Goal: Transaction & Acquisition: Purchase product/service

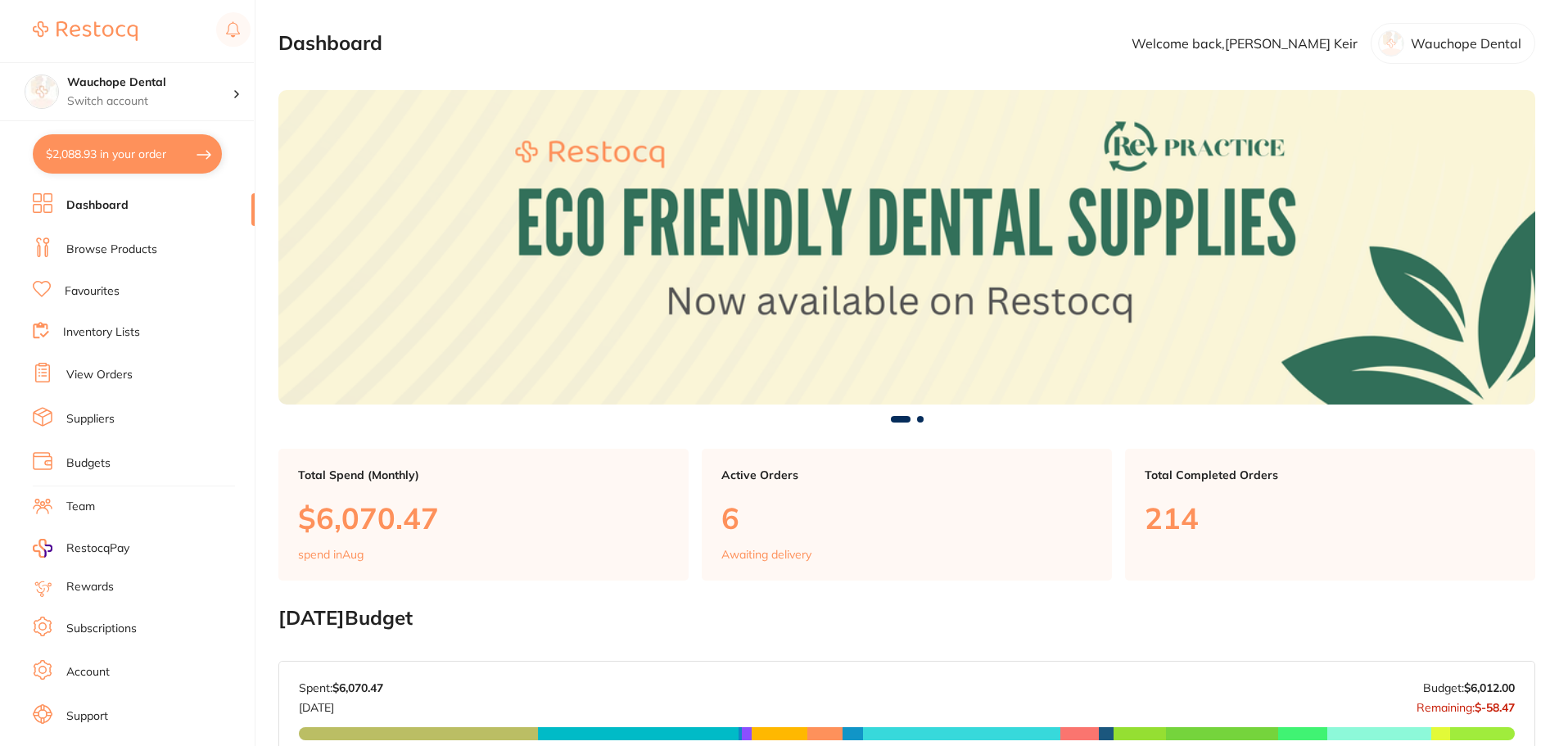
click at [121, 245] on link "Browse Products" at bounding box center [112, 250] width 91 height 17
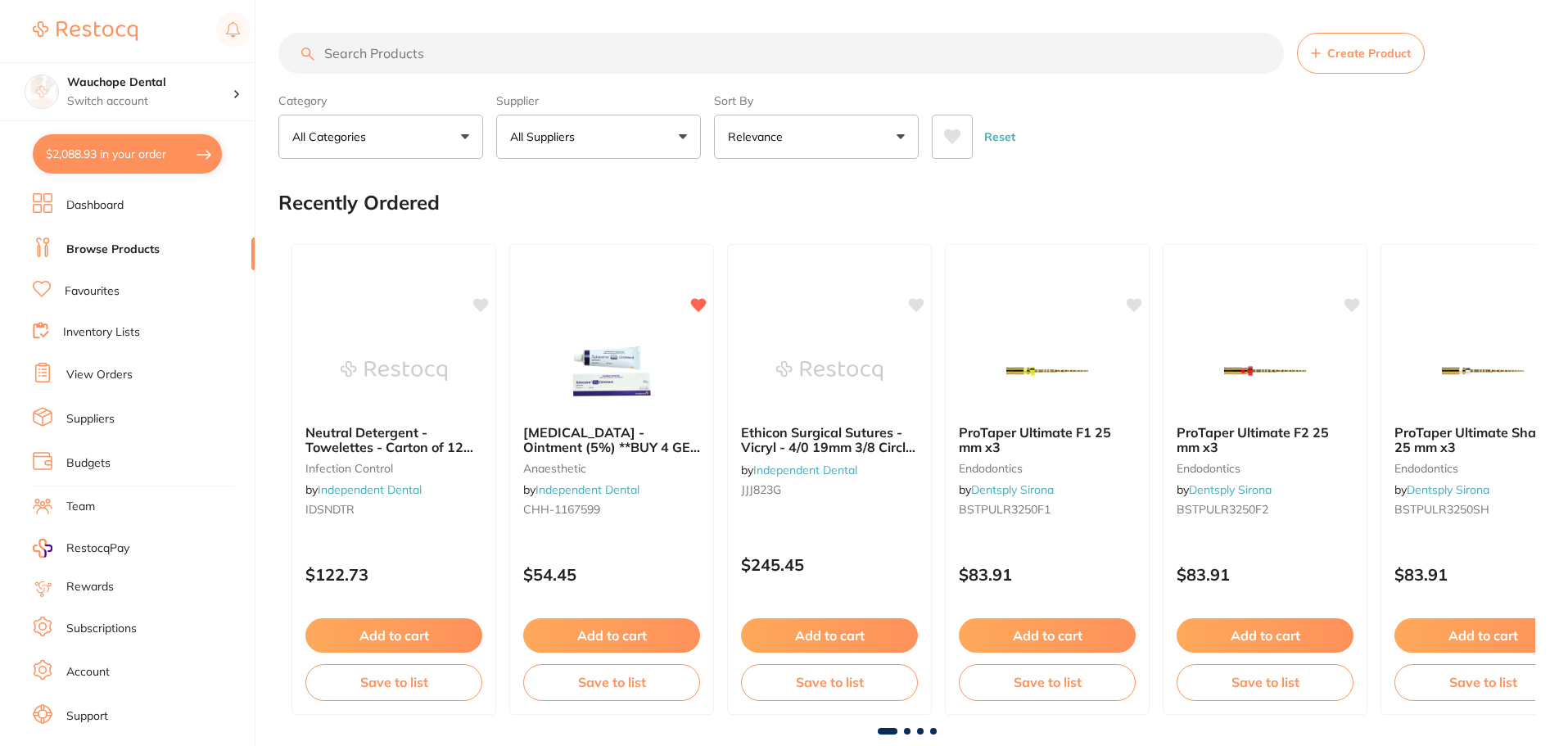
click at [105, 297] on link "Favourites" at bounding box center [92, 291] width 55 height 17
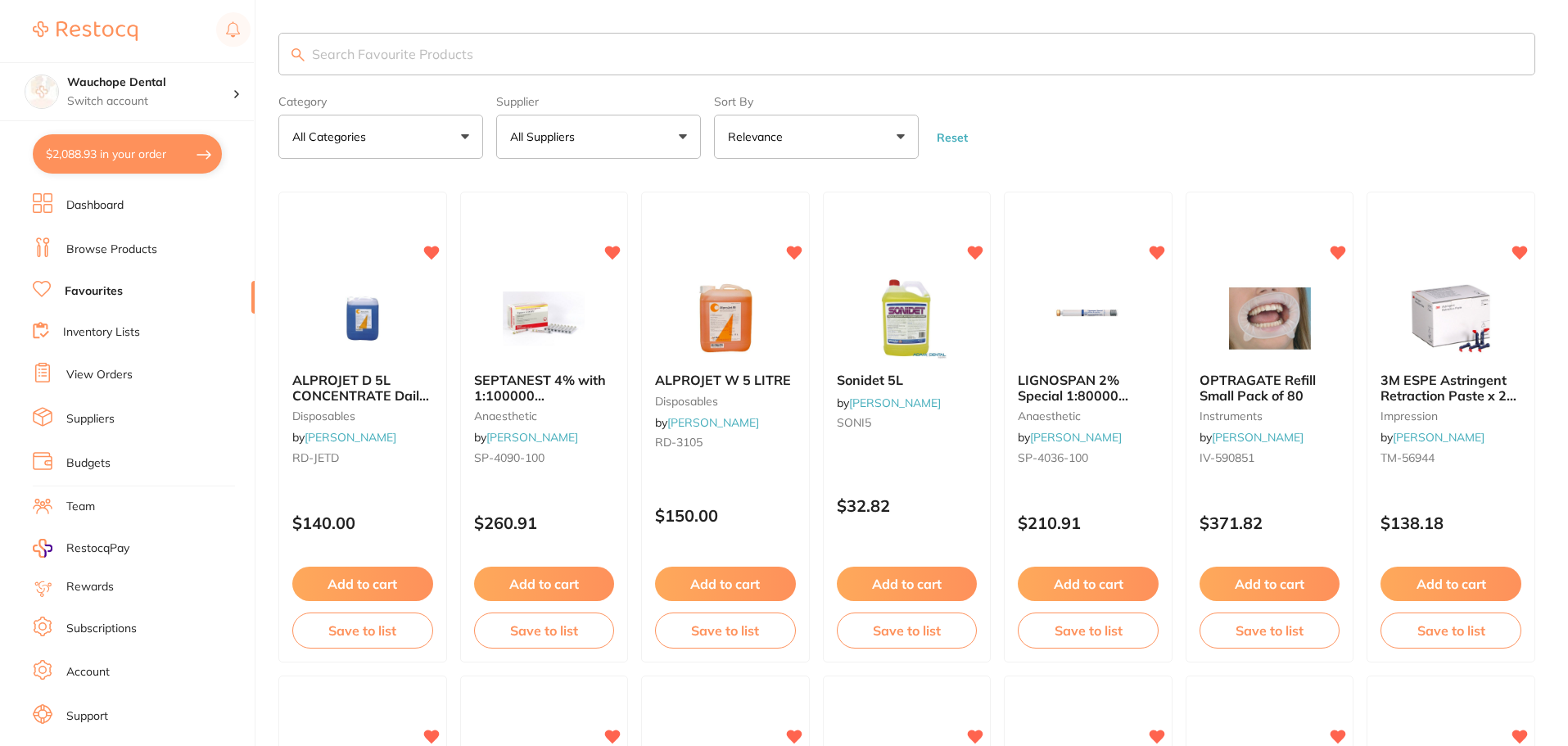
click at [385, 59] on input "search" at bounding box center [906, 54] width 1256 height 43
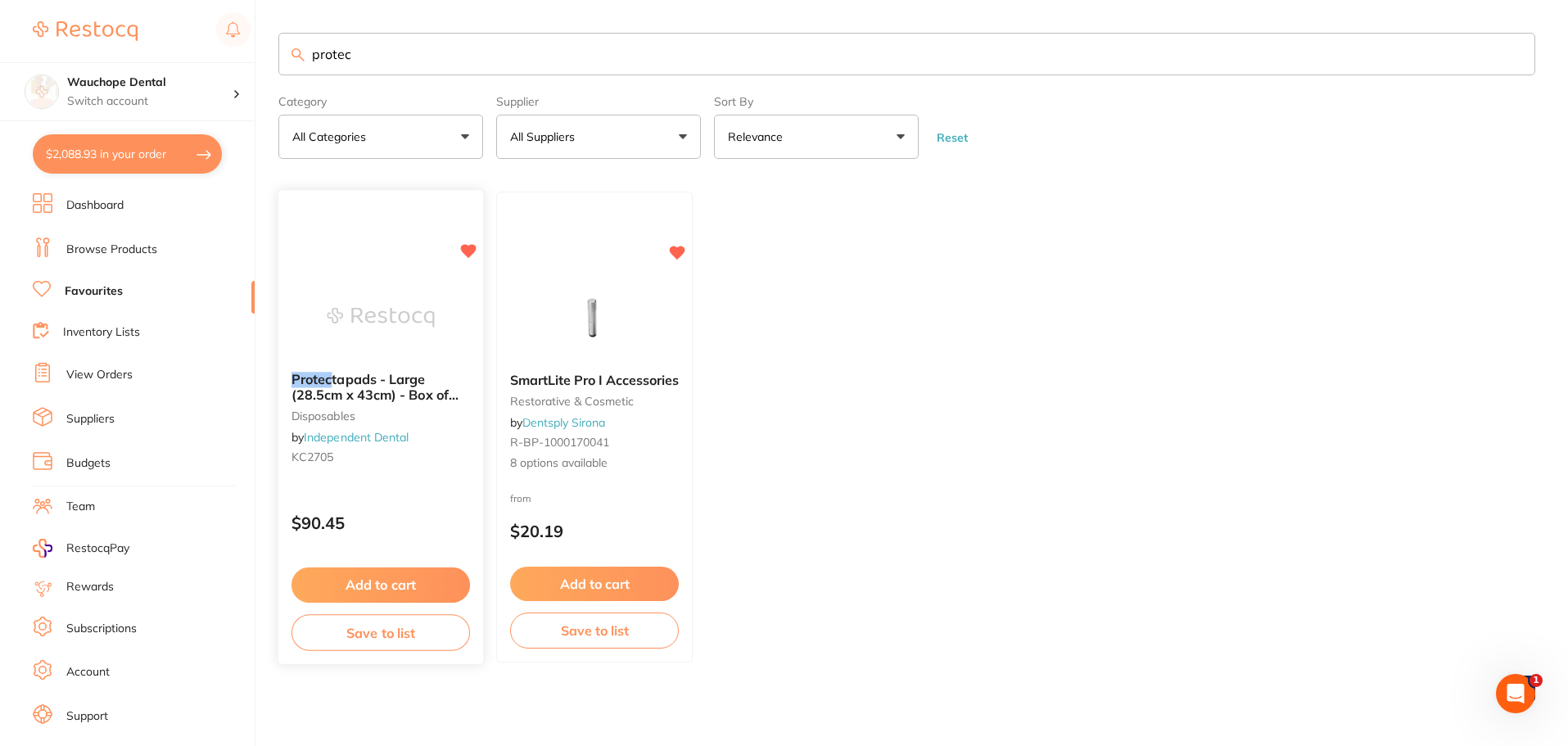
type input "protec"
click at [353, 319] on img at bounding box center [380, 318] width 107 height 82
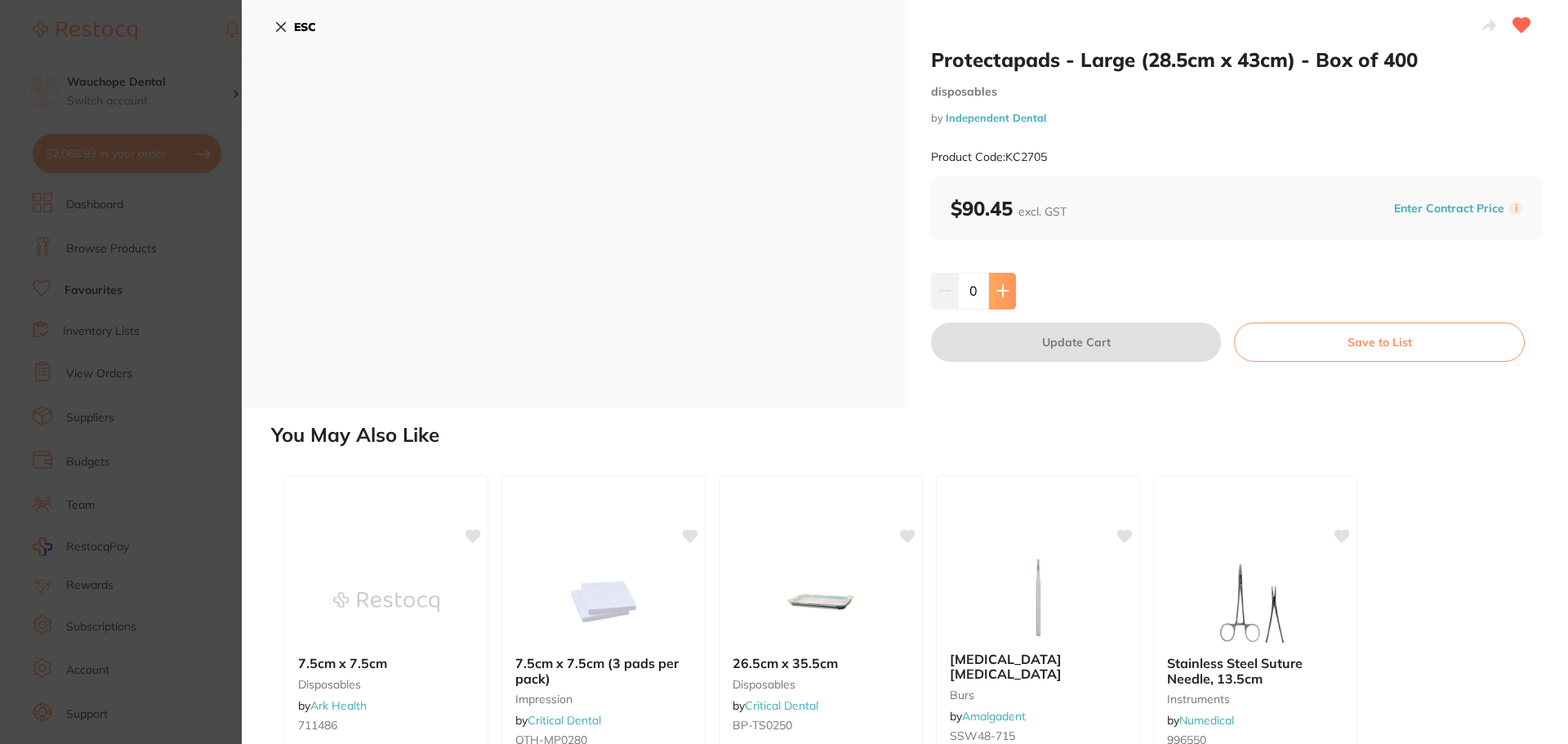
click at [992, 302] on button at bounding box center [1002, 291] width 27 height 36
type input "1"
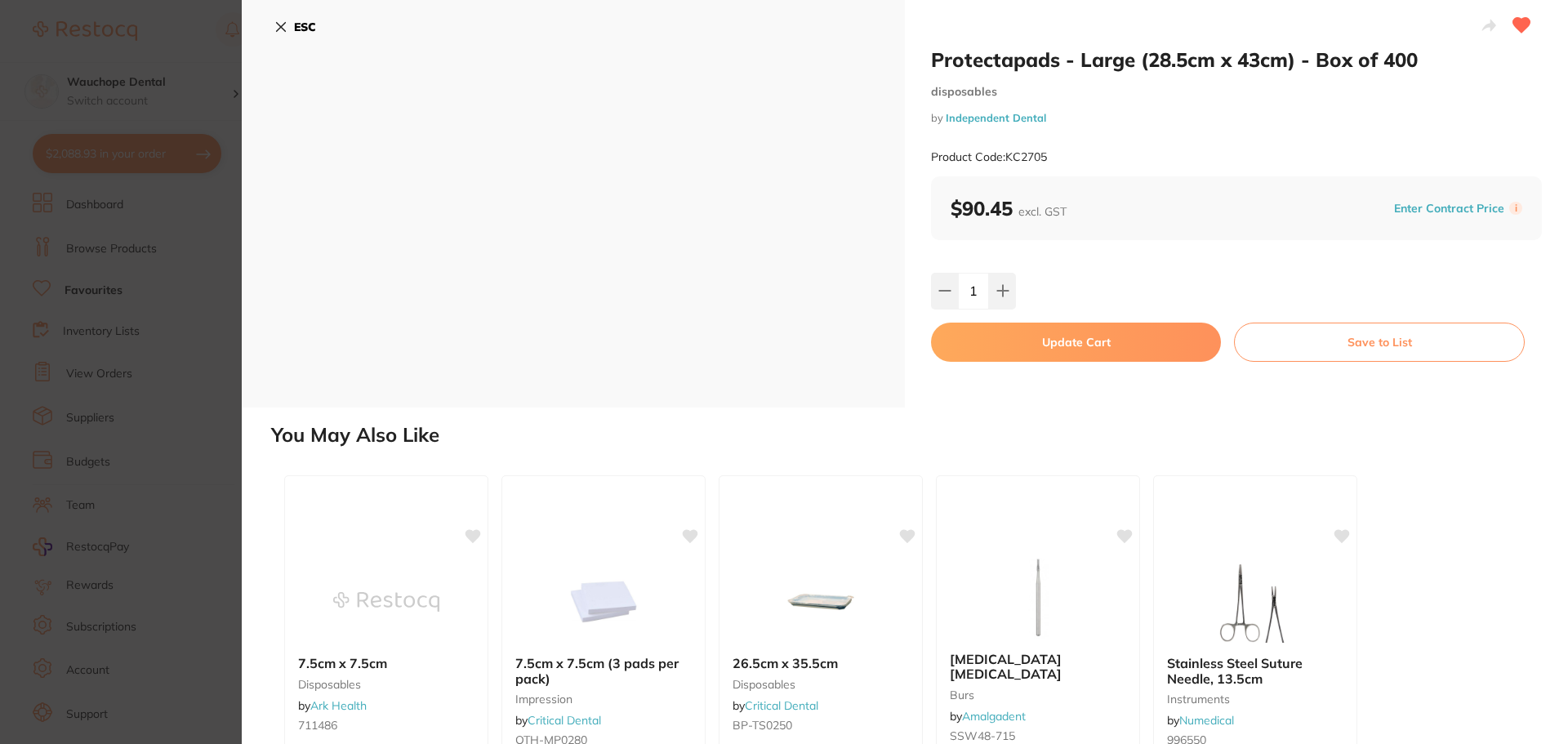
click at [1019, 325] on button "Update Cart" at bounding box center [1075, 342] width 290 height 39
